Goal: Task Accomplishment & Management: Complete application form

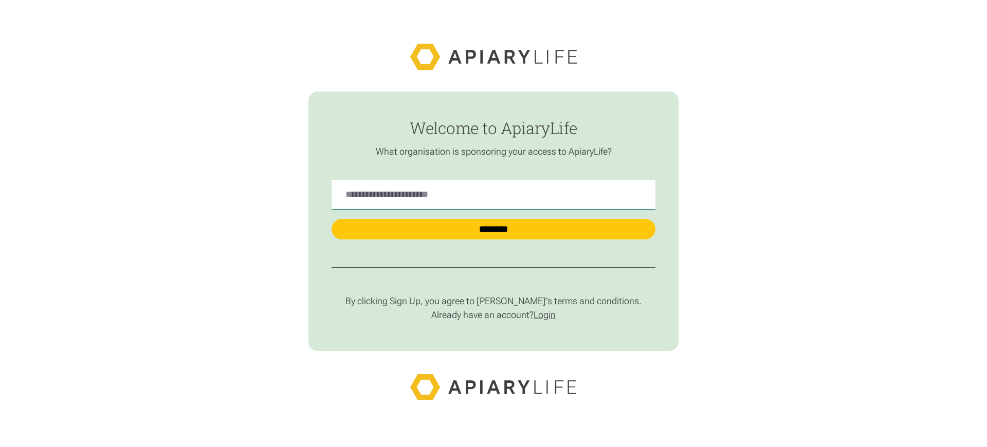
click at [548, 315] on link "Login" at bounding box center [545, 315] width 22 height 11
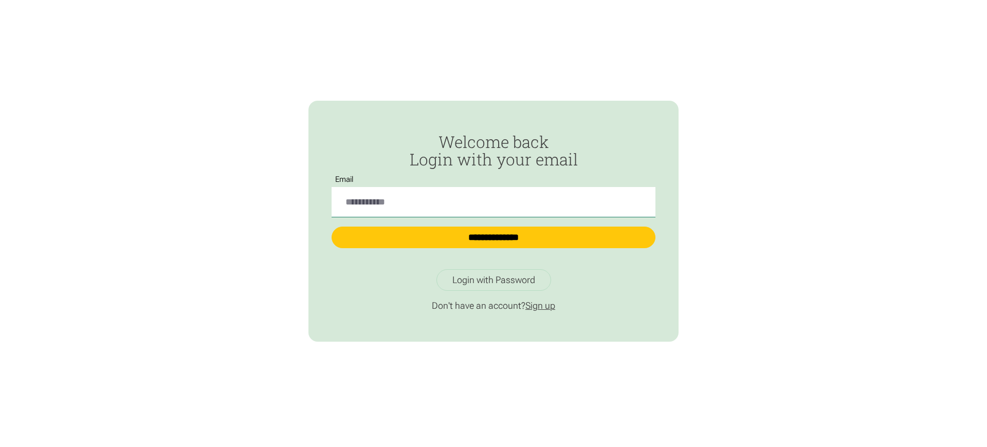
click at [543, 306] on link "Sign up" at bounding box center [540, 305] width 30 height 11
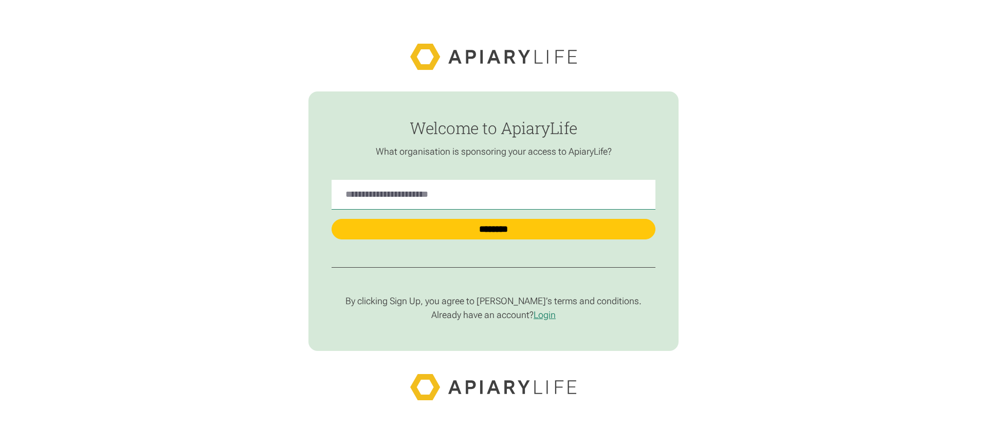
click at [494, 302] on p "By clicking Sign Up, you agree to [PERSON_NAME]’s terms and conditions." at bounding box center [494, 302] width 324 height 12
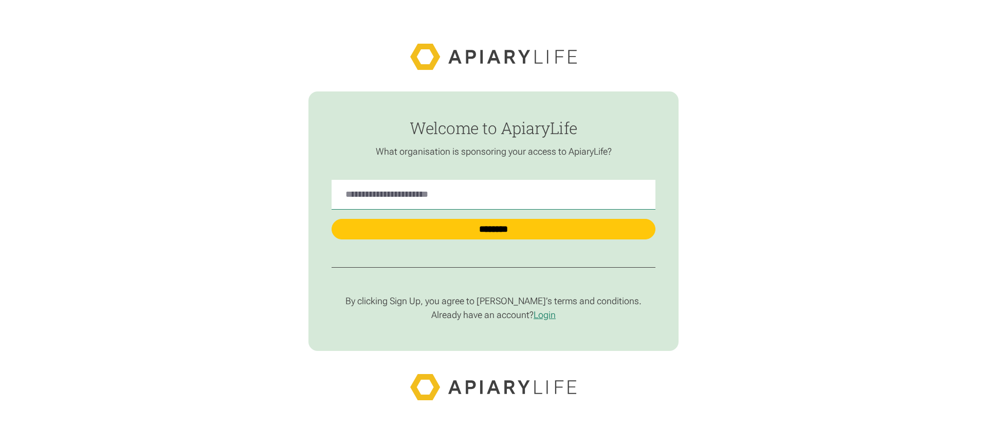
click at [494, 302] on p "By clicking Sign Up, you agree to [PERSON_NAME]’s terms and conditions." at bounding box center [494, 302] width 324 height 12
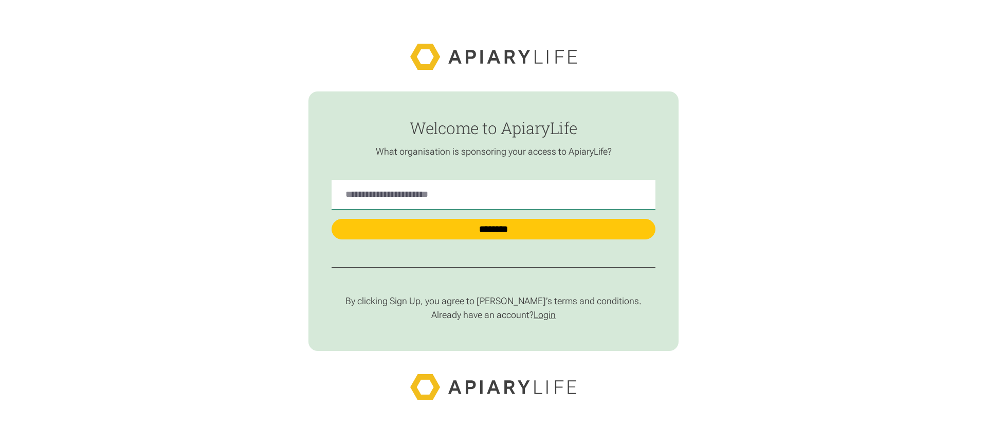
click at [548, 315] on link "Login" at bounding box center [545, 315] width 22 height 11
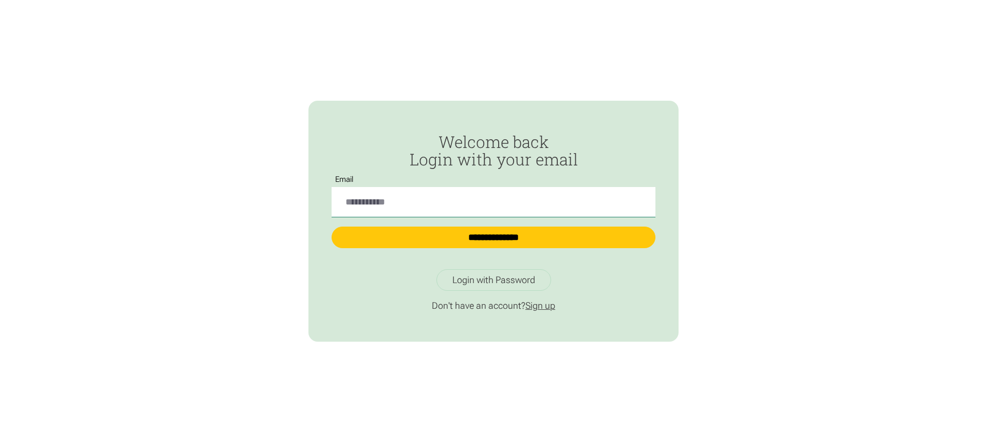
click at [543, 306] on link "Sign up" at bounding box center [540, 305] width 30 height 11
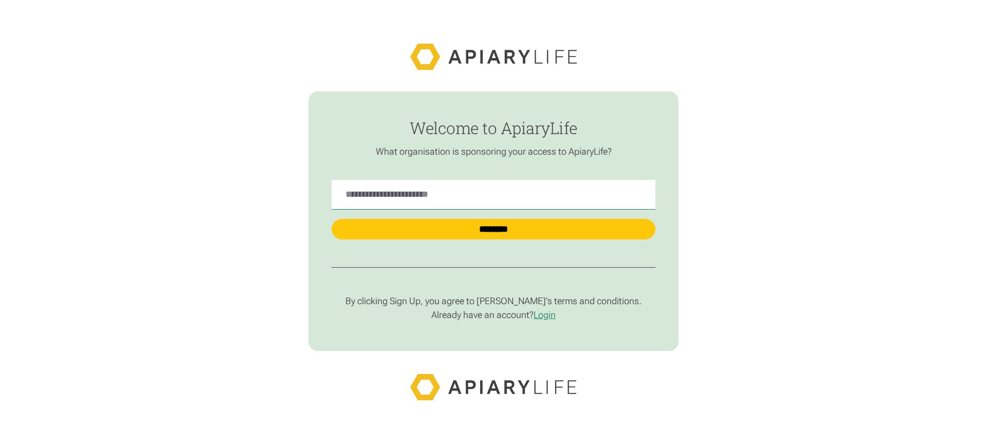
click at [494, 302] on p "By clicking Sign Up, you agree to [PERSON_NAME]’s terms and conditions." at bounding box center [494, 302] width 324 height 12
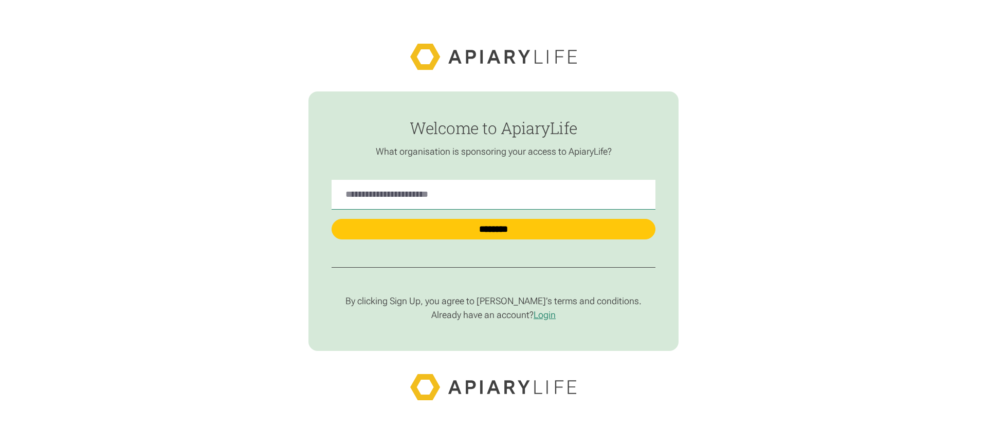
click at [494, 302] on p "By clicking Sign Up, you agree to [PERSON_NAME]’s terms and conditions." at bounding box center [494, 302] width 324 height 12
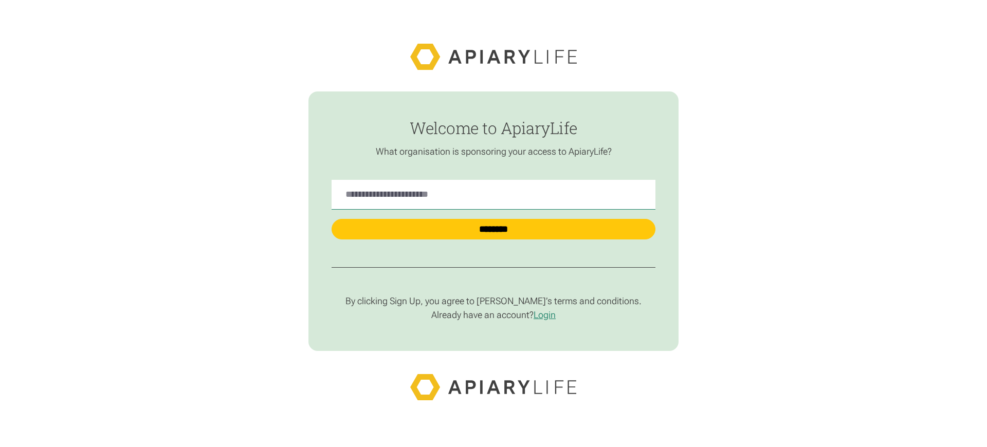
click at [494, 302] on p "By clicking Sign Up, you agree to [PERSON_NAME]’s terms and conditions." at bounding box center [494, 302] width 324 height 12
click at [548, 315] on link "Login" at bounding box center [545, 315] width 22 height 11
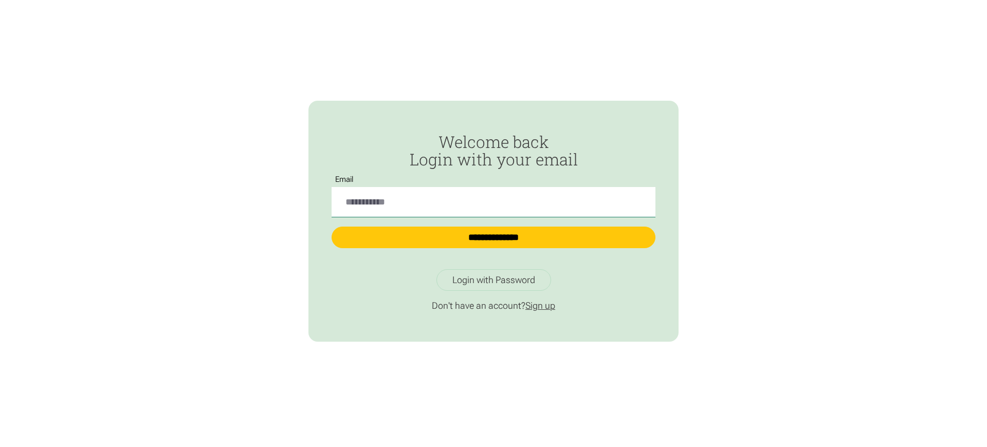
click at [543, 306] on link "Sign up" at bounding box center [540, 305] width 30 height 11
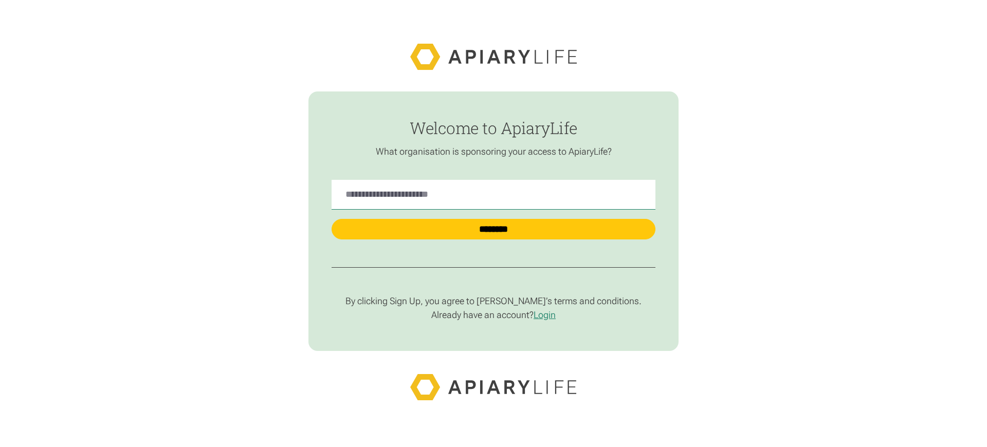
click at [494, 302] on p "By clicking Sign Up, you agree to [PERSON_NAME]’s terms and conditions." at bounding box center [494, 302] width 324 height 12
click at [548, 315] on link "Login" at bounding box center [545, 315] width 22 height 11
click at [494, 302] on p "By clicking Sign Up, you agree to [PERSON_NAME]’s terms and conditions." at bounding box center [494, 302] width 324 height 12
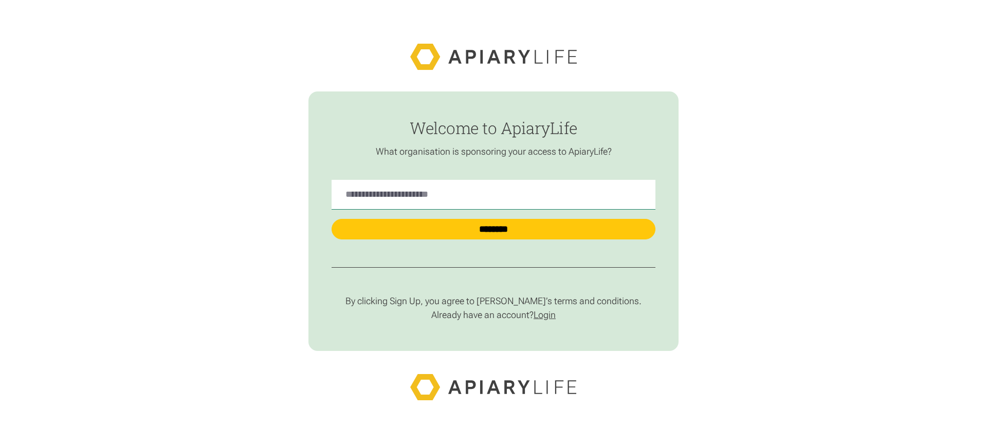
click at [548, 315] on link "Login" at bounding box center [545, 315] width 22 height 11
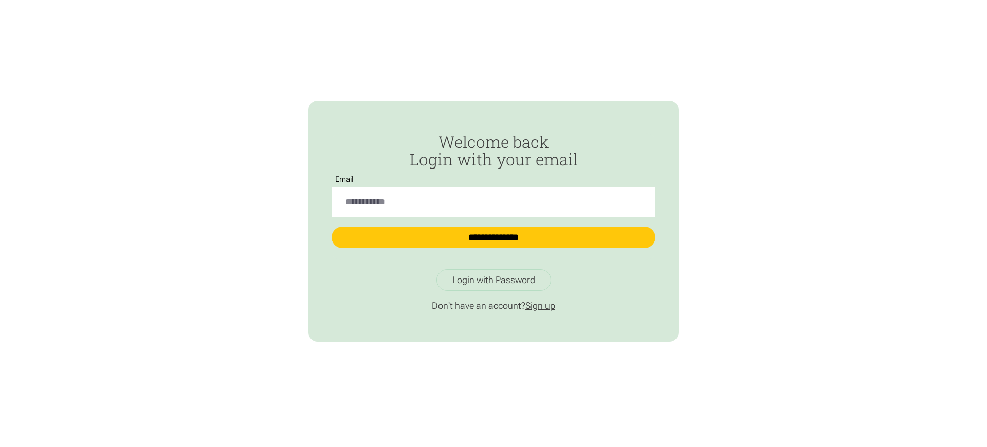
click at [543, 306] on link "Sign up" at bounding box center [540, 305] width 30 height 11
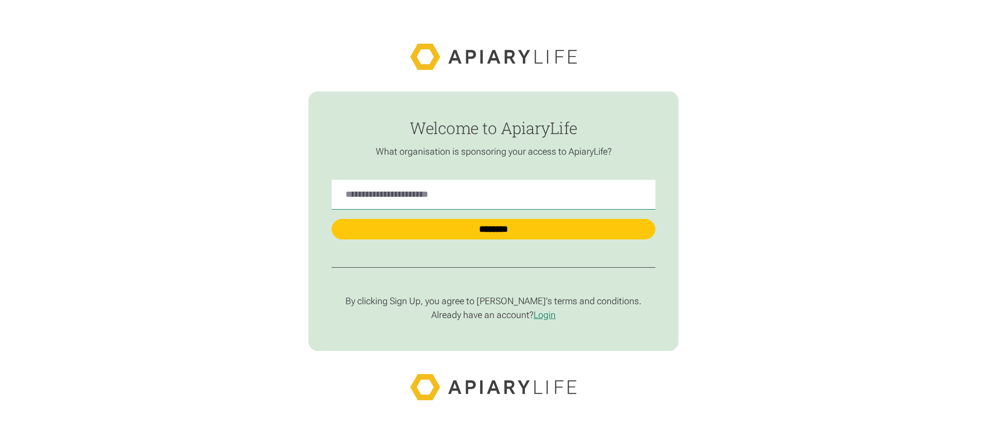
click at [494, 302] on p "By clicking Sign Up, you agree to [PERSON_NAME]’s terms and conditions." at bounding box center [494, 302] width 324 height 12
click at [548, 315] on link "Login" at bounding box center [545, 315] width 22 height 11
click at [494, 302] on p "By clicking Sign Up, you agree to [PERSON_NAME]’s terms and conditions." at bounding box center [494, 302] width 324 height 12
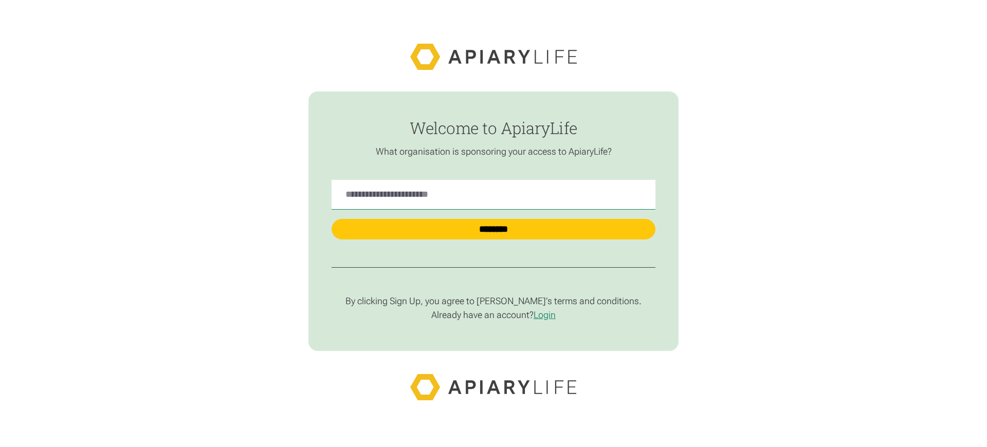
click at [494, 302] on p "By clicking Sign Up, you agree to [PERSON_NAME]’s terms and conditions." at bounding box center [494, 302] width 324 height 12
click at [548, 315] on link "Login" at bounding box center [545, 315] width 22 height 11
click at [494, 302] on p "By clicking Sign Up, you agree to [PERSON_NAME]’s terms and conditions." at bounding box center [494, 302] width 324 height 12
click at [548, 315] on link "Login" at bounding box center [545, 315] width 22 height 11
click at [494, 302] on p "By clicking Sign Up, you agree to [PERSON_NAME]’s terms and conditions." at bounding box center [494, 302] width 324 height 12
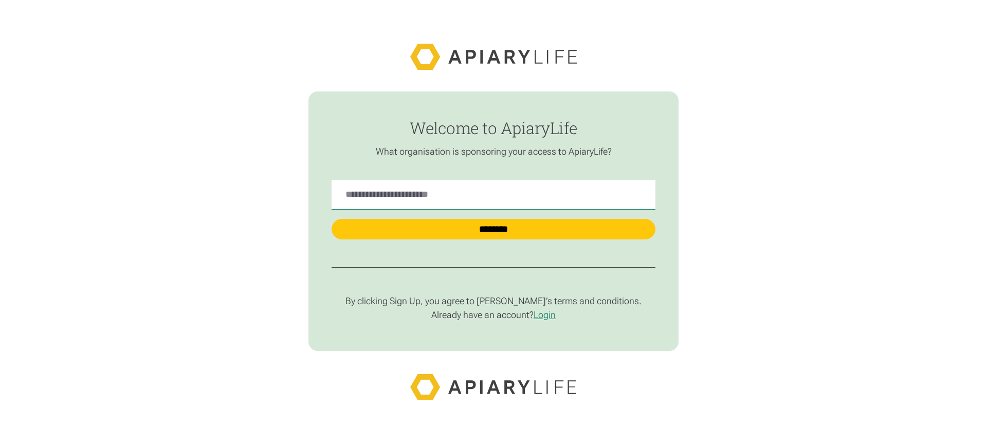
click at [494, 302] on p "By clicking Sign Up, you agree to [PERSON_NAME]’s terms and conditions." at bounding box center [494, 302] width 324 height 12
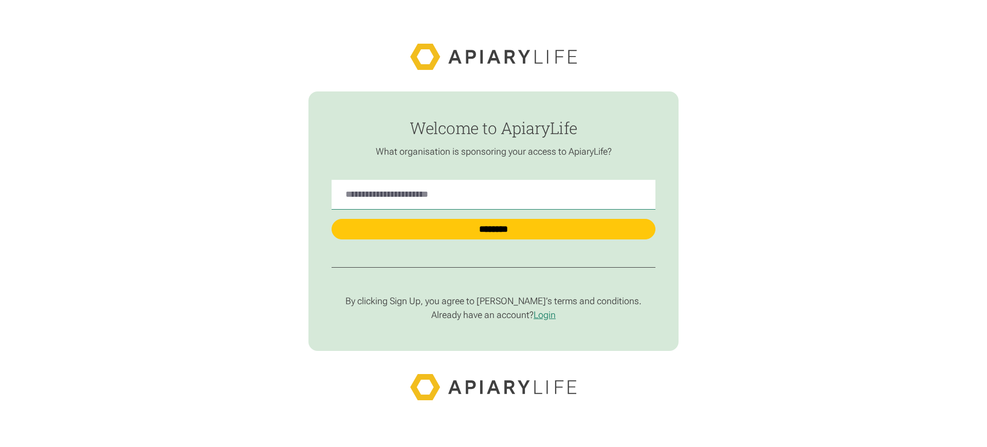
click at [494, 302] on p "By clicking Sign Up, you agree to [PERSON_NAME]’s terms and conditions." at bounding box center [494, 302] width 324 height 12
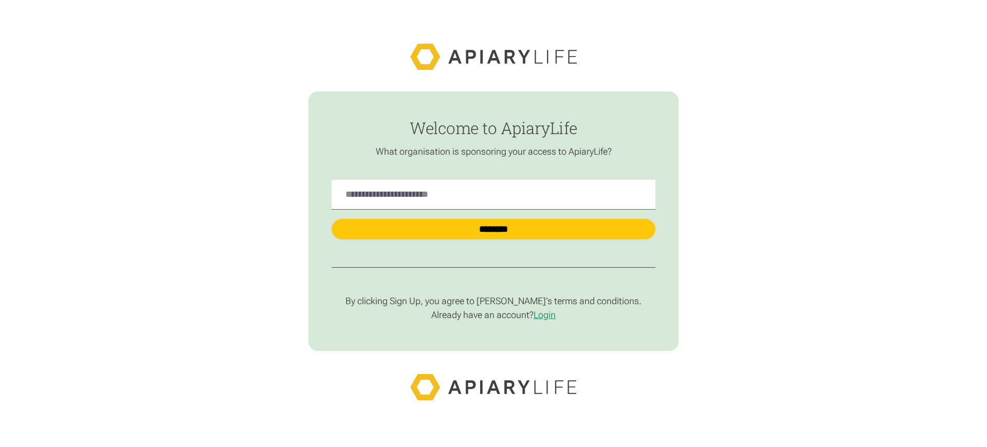
click at [494, 302] on p "By clicking Sign Up, you agree to [PERSON_NAME]’s terms and conditions." at bounding box center [494, 302] width 324 height 12
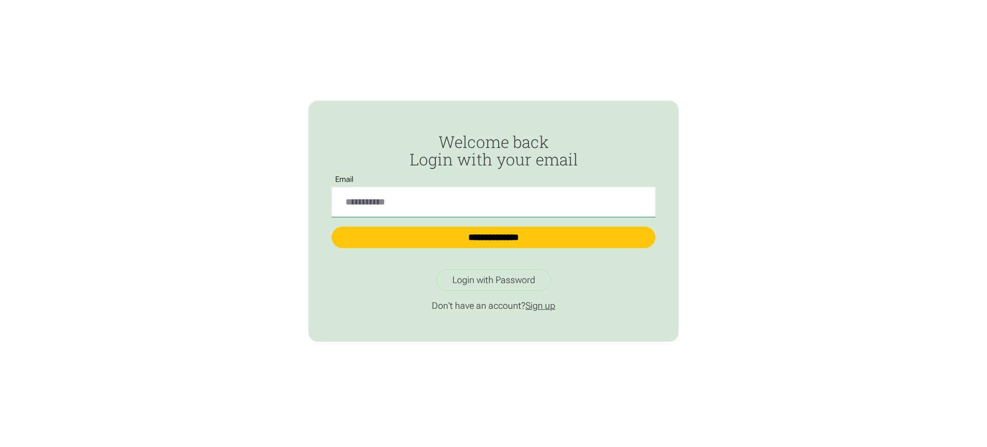
click at [543, 306] on link "Sign up" at bounding box center [540, 305] width 30 height 11
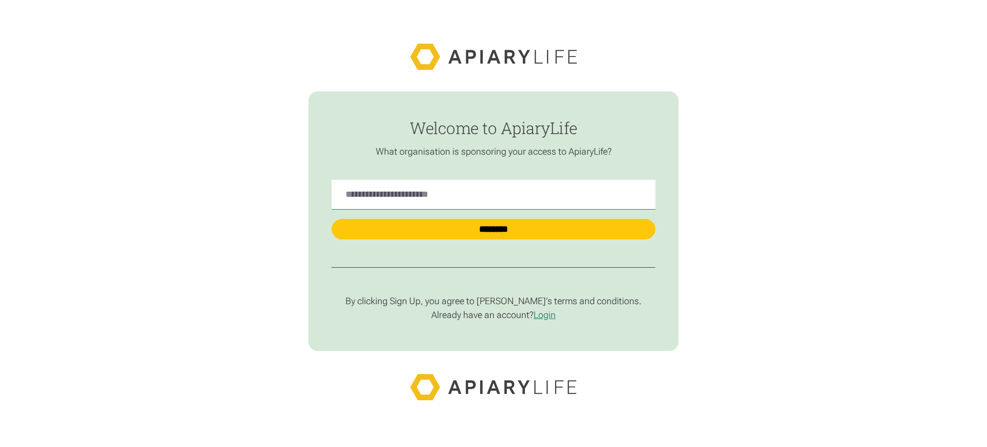
click at [494, 302] on p "By clicking Sign Up, you agree to [PERSON_NAME]’s terms and conditions." at bounding box center [494, 302] width 324 height 12
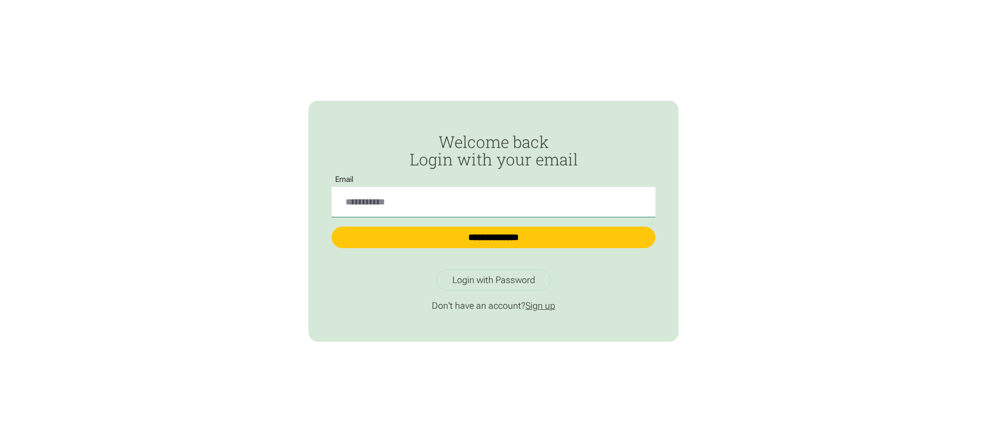
click at [543, 306] on link "Sign up" at bounding box center [540, 305] width 30 height 11
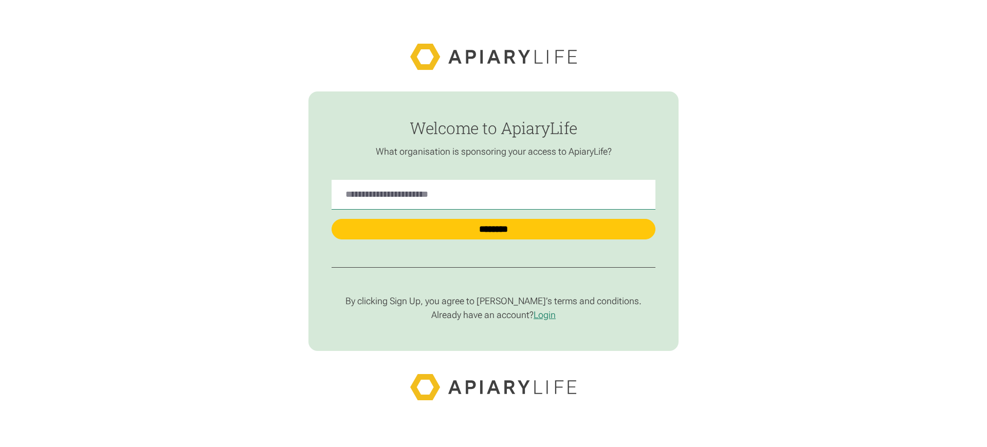
click at [494, 302] on p "By clicking Sign Up, you agree to [PERSON_NAME]’s terms and conditions." at bounding box center [494, 302] width 324 height 12
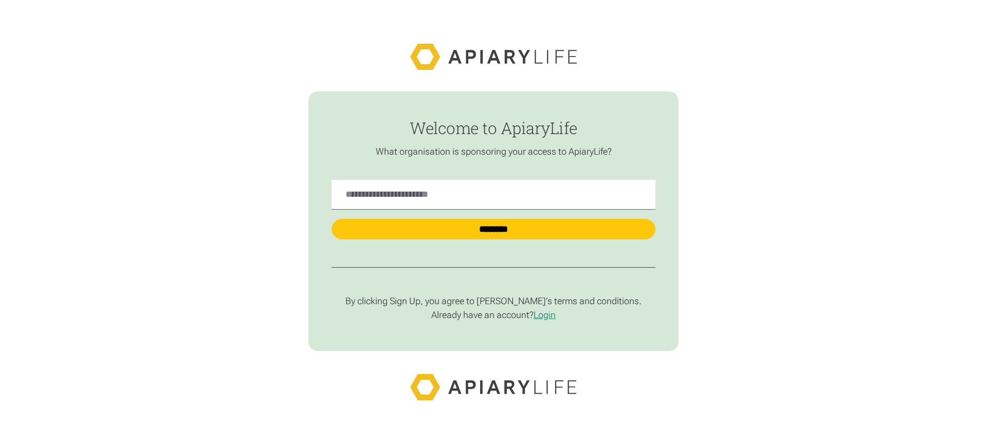
click at [494, 302] on p "By clicking Sign Up, you agree to [PERSON_NAME]’s terms and conditions." at bounding box center [494, 302] width 324 height 12
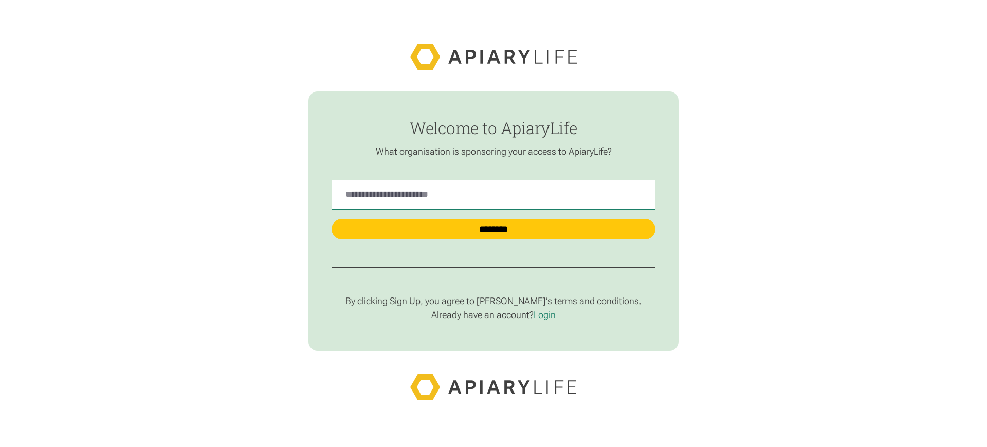
click at [494, 302] on p "By clicking Sign Up, you agree to [PERSON_NAME]’s terms and conditions." at bounding box center [494, 302] width 324 height 12
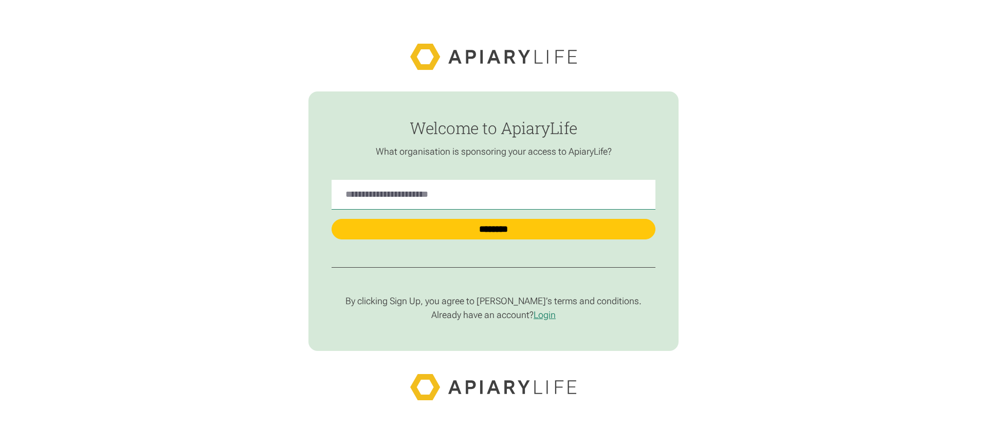
click at [494, 302] on p "By clicking Sign Up, you agree to [PERSON_NAME]’s terms and conditions." at bounding box center [494, 302] width 324 height 12
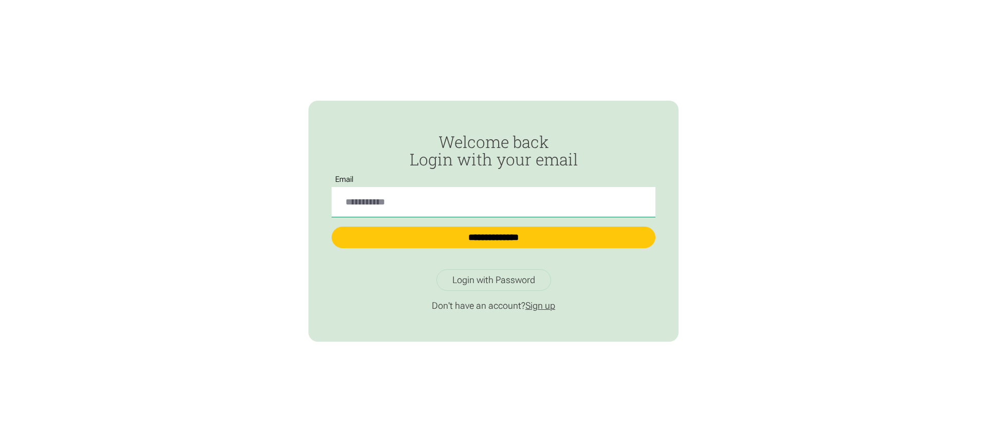
click at [543, 306] on link "Sign up" at bounding box center [540, 305] width 30 height 11
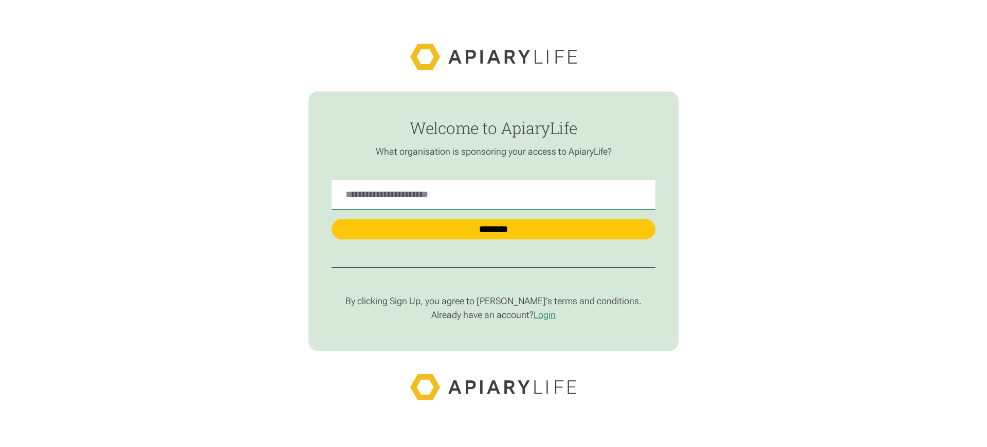
click at [494, 302] on p "By clicking Sign Up, you agree to [PERSON_NAME]’s terms and conditions." at bounding box center [494, 302] width 324 height 12
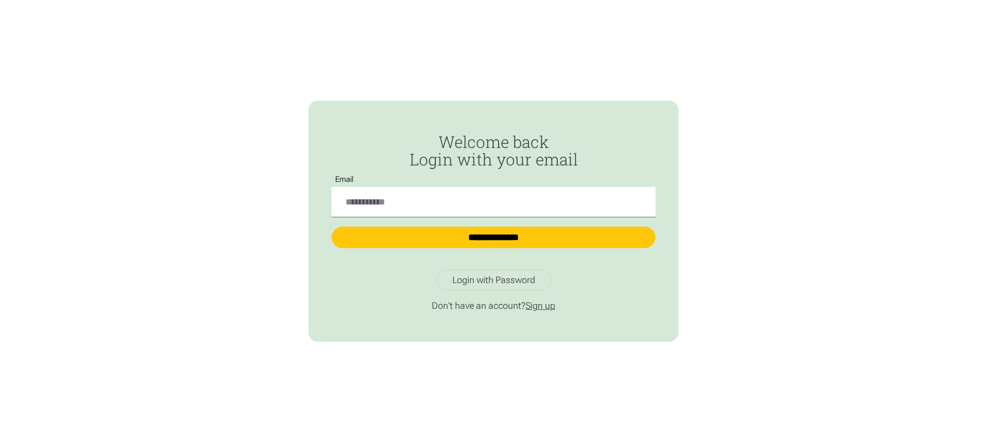
click at [543, 306] on link "Sign up" at bounding box center [540, 305] width 30 height 11
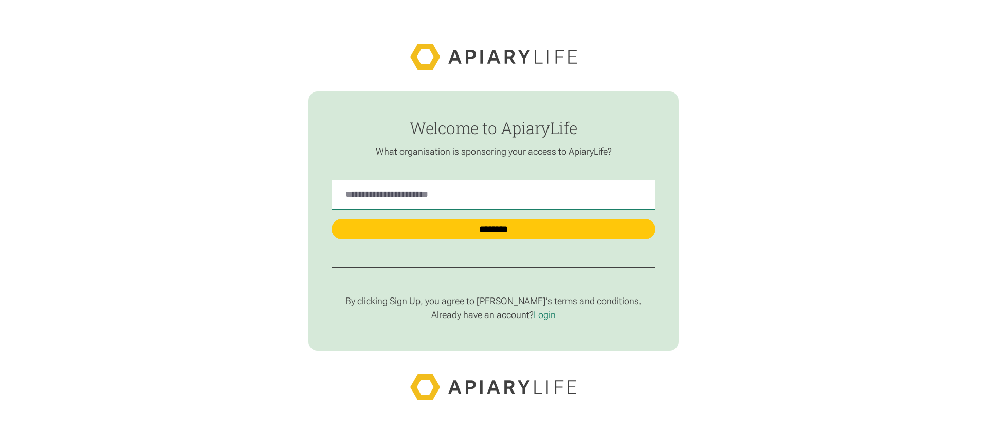
click at [494, 302] on p "By clicking Sign Up, you agree to [PERSON_NAME]’s terms and conditions." at bounding box center [494, 302] width 324 height 12
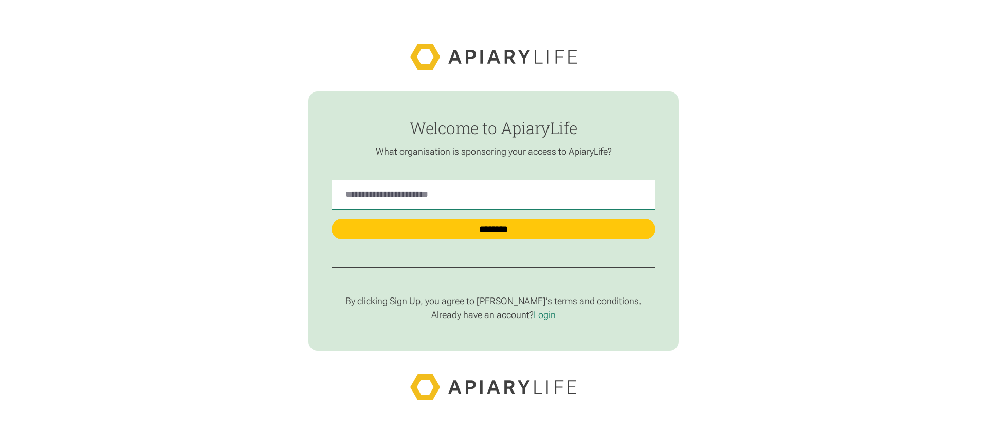
click at [494, 302] on p "By clicking Sign Up, you agree to [PERSON_NAME]’s terms and conditions." at bounding box center [494, 302] width 324 height 12
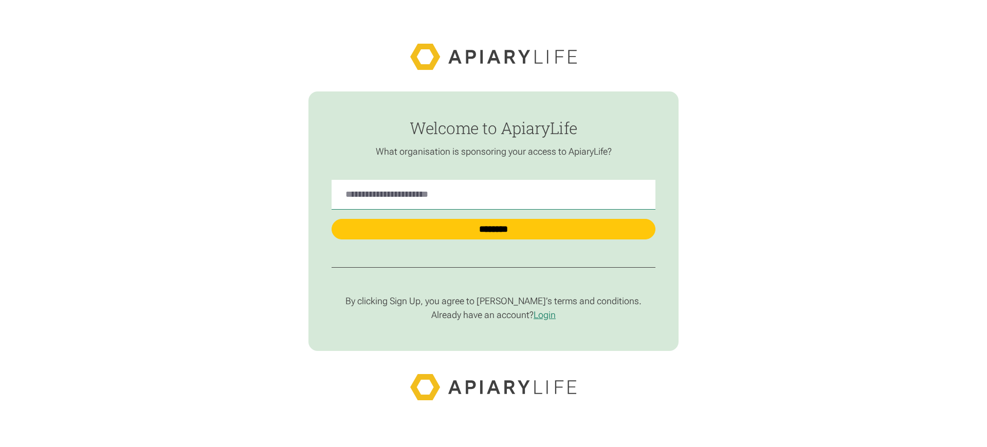
click at [494, 302] on p "By clicking Sign Up, you agree to [PERSON_NAME]’s terms and conditions." at bounding box center [494, 302] width 324 height 12
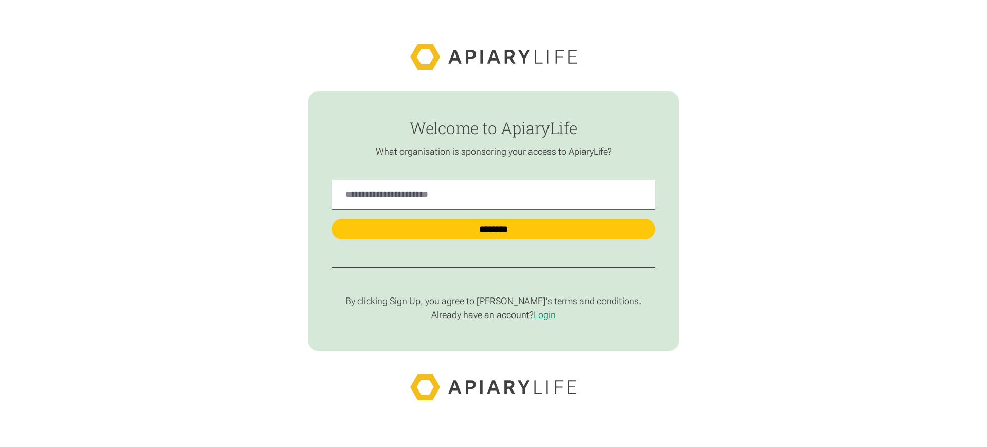
click at [494, 302] on p "By clicking Sign Up, you agree to [PERSON_NAME]’s terms and conditions." at bounding box center [494, 302] width 324 height 12
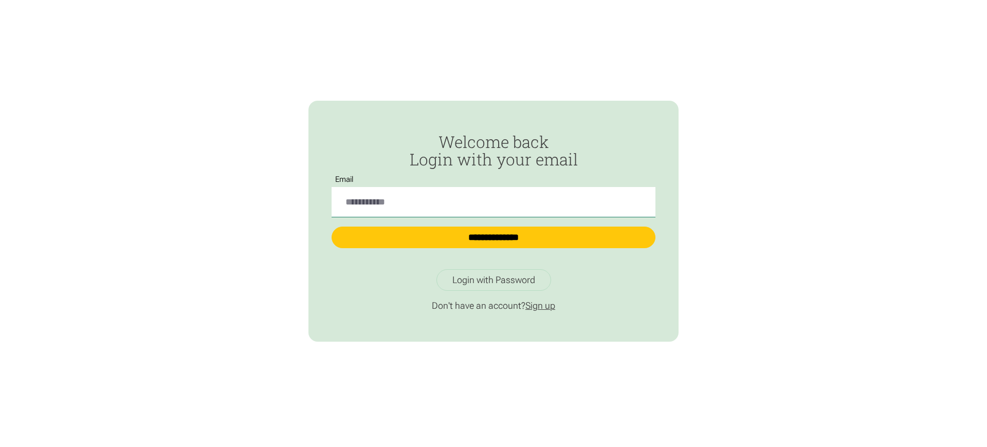
click at [543, 306] on link "Sign up" at bounding box center [540, 305] width 30 height 11
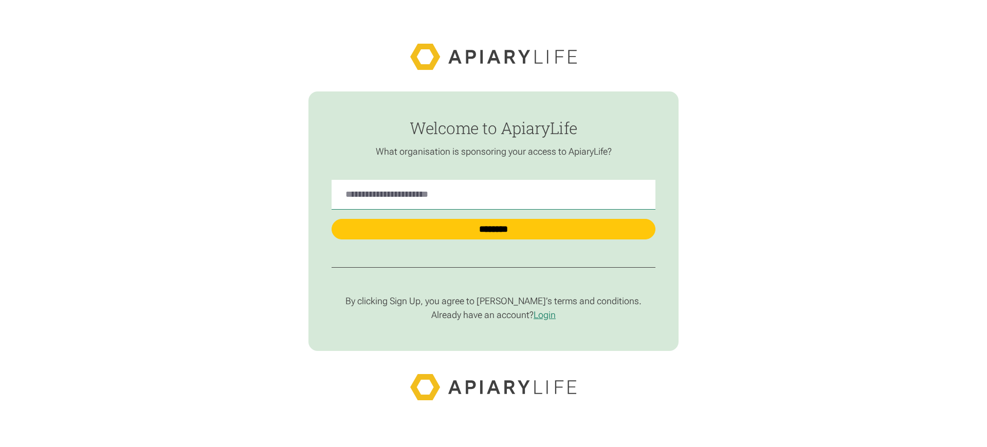
click at [494, 302] on p "By clicking Sign Up, you agree to [PERSON_NAME]’s terms and conditions." at bounding box center [494, 302] width 324 height 12
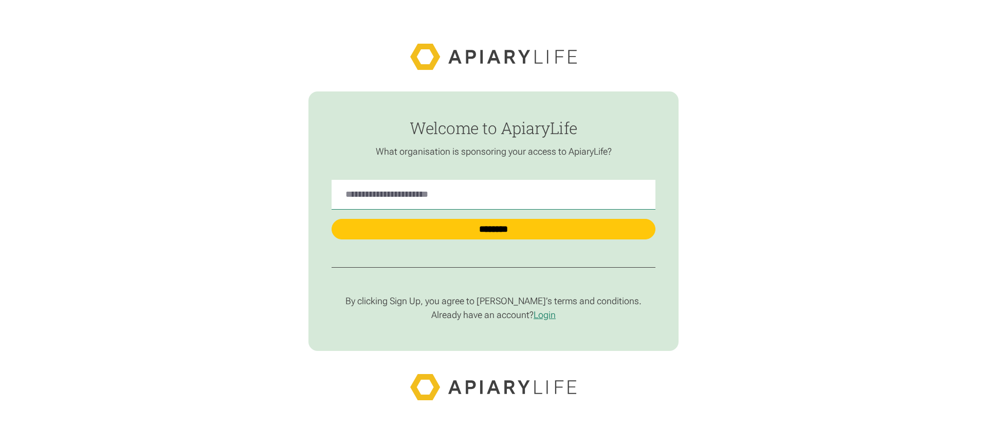
click at [494, 302] on p "By clicking Sign Up, you agree to [PERSON_NAME]’s terms and conditions." at bounding box center [494, 302] width 324 height 12
click at [548, 315] on link "Login" at bounding box center [545, 315] width 22 height 11
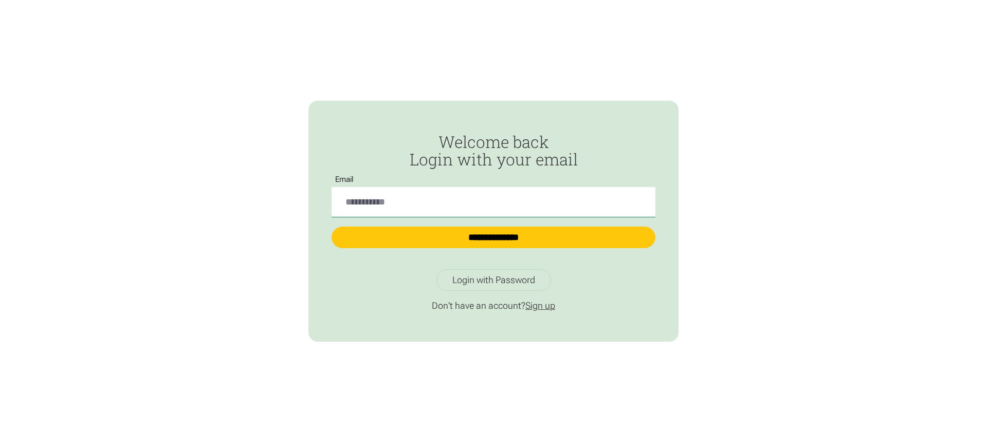
click at [543, 306] on link "Sign up" at bounding box center [540, 305] width 30 height 11
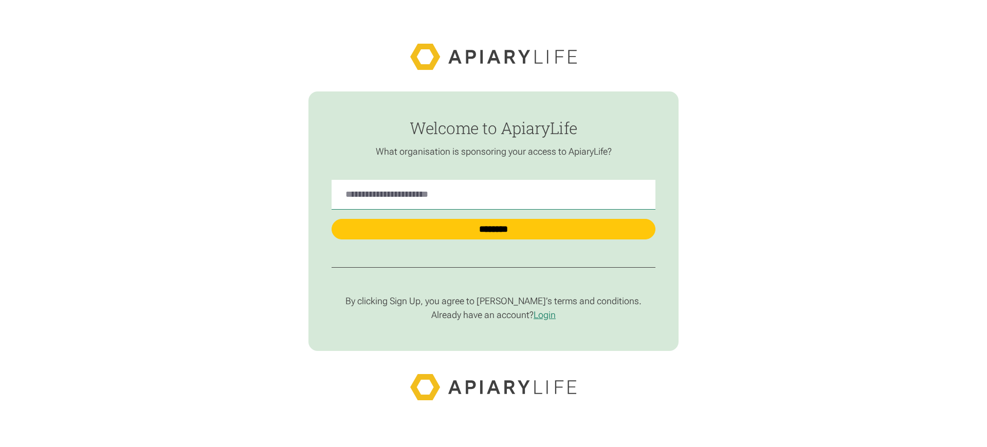
click at [494, 302] on p "By clicking Sign Up, you agree to [PERSON_NAME]’s terms and conditions." at bounding box center [494, 302] width 324 height 12
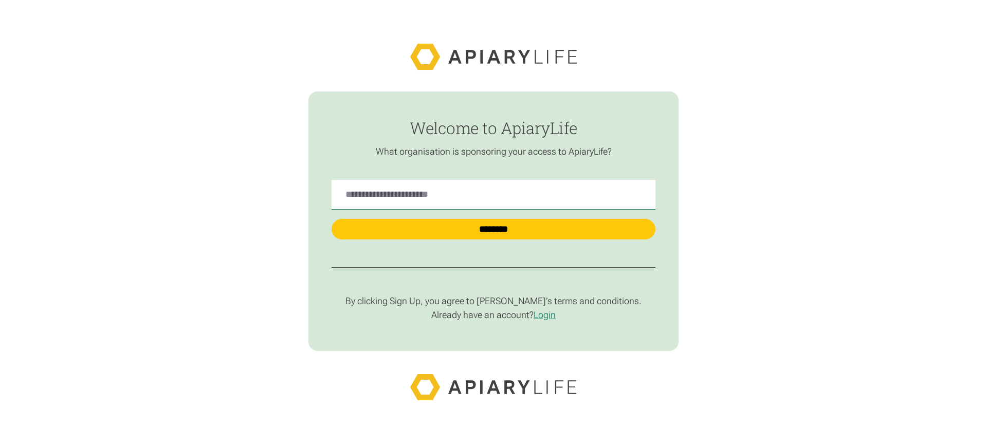
click at [494, 302] on p "By clicking Sign Up, you agree to [PERSON_NAME]’s terms and conditions." at bounding box center [494, 302] width 324 height 12
click at [548, 315] on link "Login" at bounding box center [545, 315] width 22 height 11
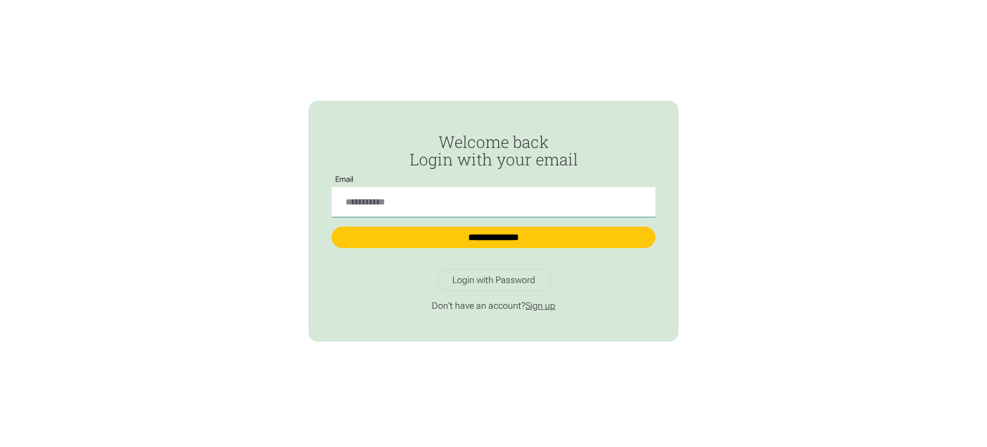
click at [543, 306] on link "Sign up" at bounding box center [540, 305] width 30 height 11
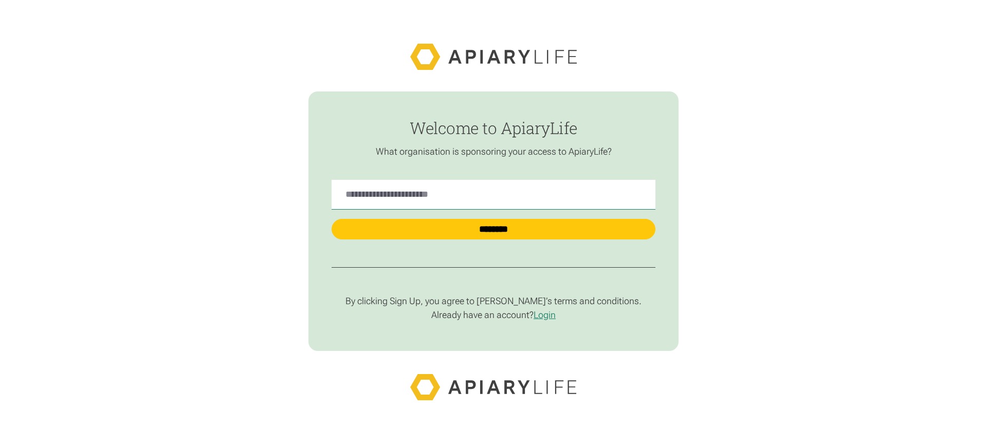
click at [494, 302] on p "By clicking Sign Up, you agree to [PERSON_NAME]’s terms and conditions." at bounding box center [494, 302] width 324 height 12
click at [548, 315] on link "Login" at bounding box center [545, 315] width 22 height 11
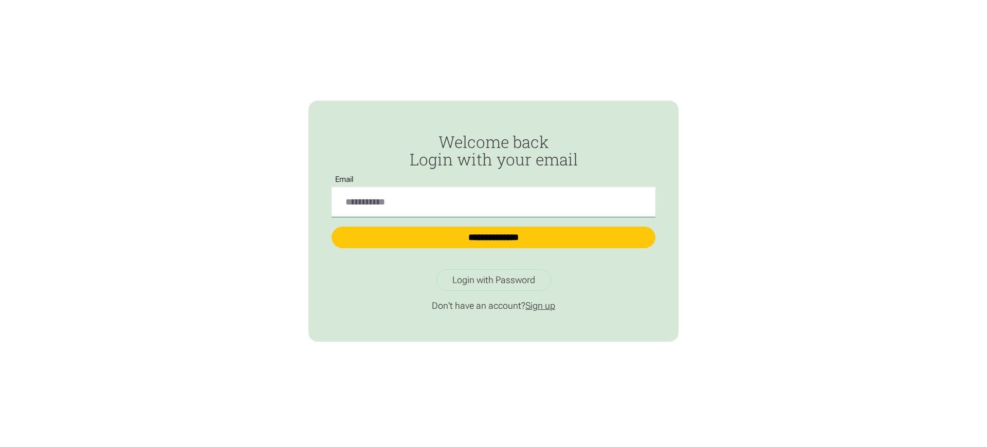
click at [543, 306] on link "Sign up" at bounding box center [540, 305] width 30 height 11
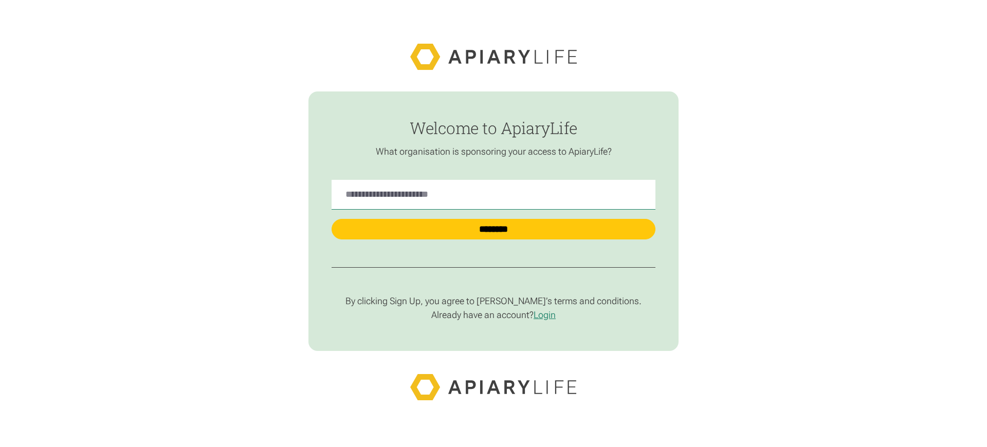
click at [494, 302] on p "By clicking Sign Up, you agree to [PERSON_NAME]’s terms and conditions." at bounding box center [494, 302] width 324 height 12
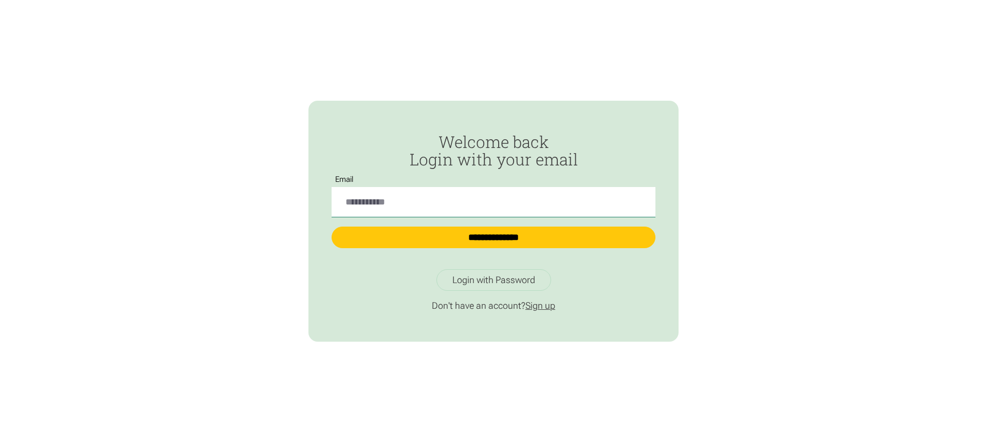
click at [543, 306] on link "Sign up" at bounding box center [540, 305] width 30 height 11
